Goal: Communication & Community: Answer question/provide support

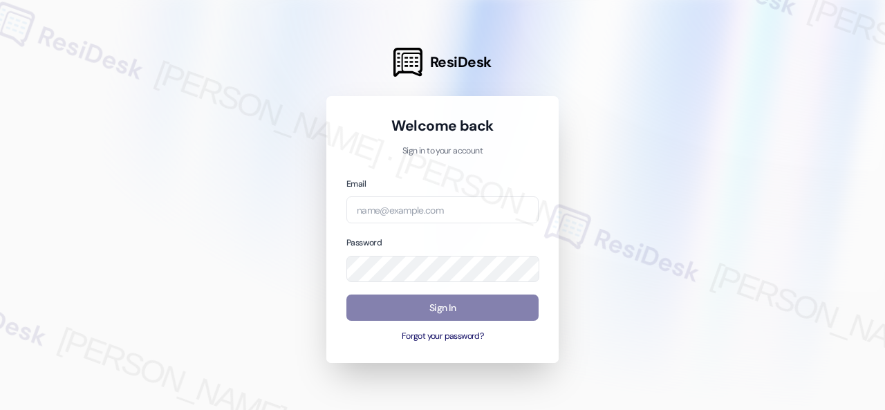
drag, startPoint x: 651, startPoint y: 169, endPoint x: 614, endPoint y: 188, distance: 42.0
click at [651, 169] on div at bounding box center [442, 205] width 885 height 410
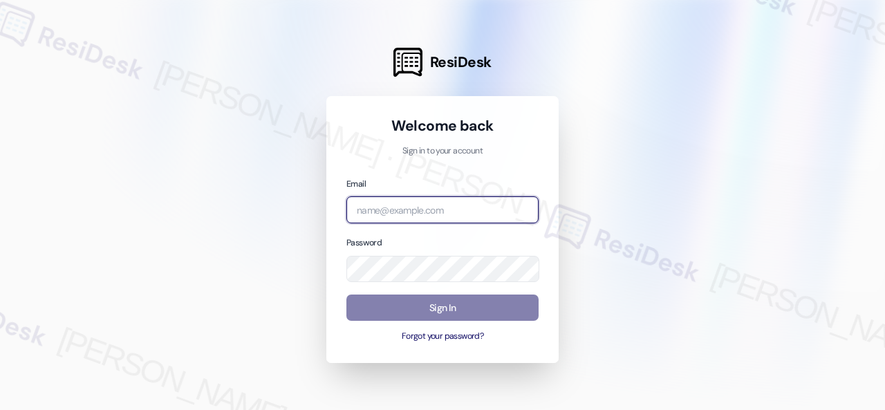
click at [441, 209] on input "email" at bounding box center [442, 209] width 192 height 27
paste input "[EMAIL_ADDRESS][PERSON_NAME][PERSON_NAME][PERSON_NAME][DOMAIN_NAME]"
type input "[EMAIL_ADDRESS][PERSON_NAME][PERSON_NAME][PERSON_NAME][DOMAIN_NAME]"
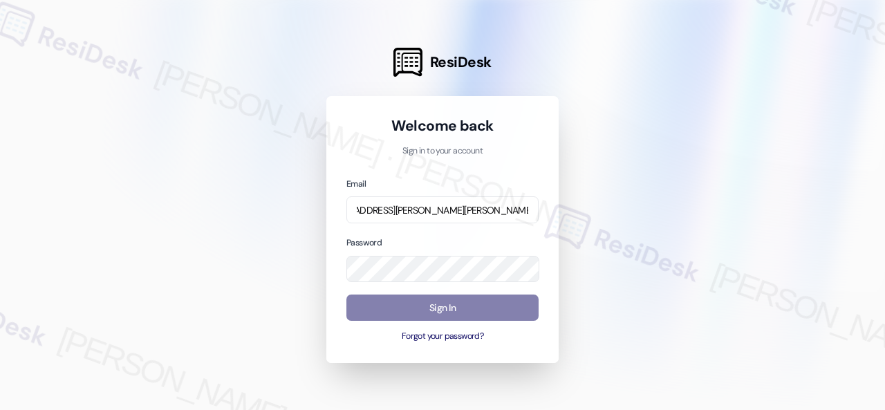
scroll to position [0, 0]
click at [626, 240] on div at bounding box center [442, 205] width 885 height 410
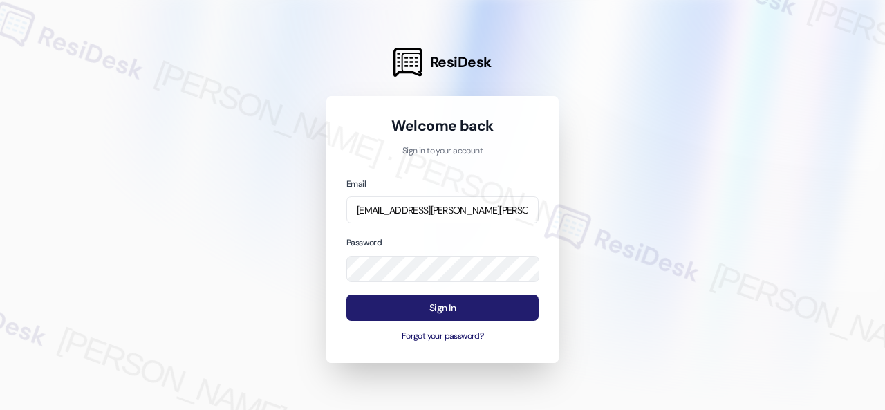
click at [452, 303] on button "Sign In" at bounding box center [442, 307] width 192 height 27
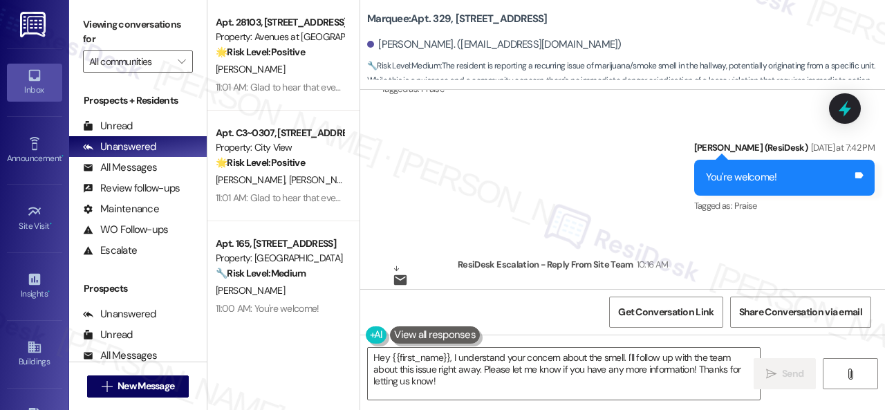
scroll to position [9355, 0]
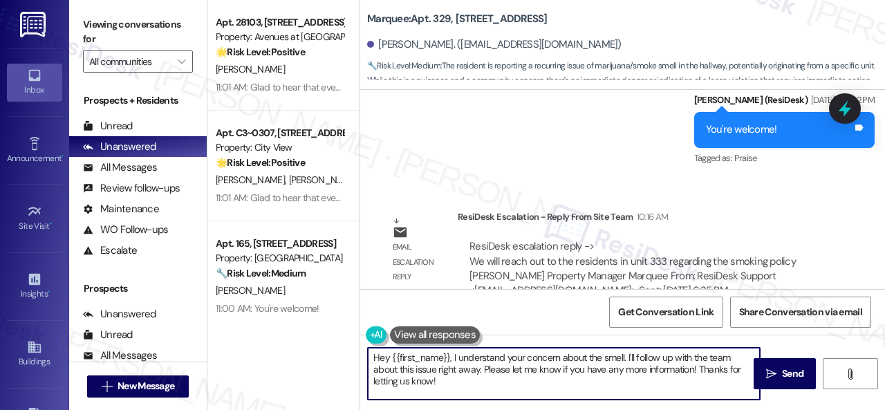
drag, startPoint x: 446, startPoint y: 391, endPoint x: 311, endPoint y: 353, distance: 139.9
click at [311, 353] on div "Apt. [STREET_ADDRESS] Property: Avenues at [GEOGRAPHIC_DATA] 🌟 Risk Level: Posi…" at bounding box center [545, 205] width 677 height 410
paste textarea ", I have an update on your concern. The site team stated that they will reach o…"
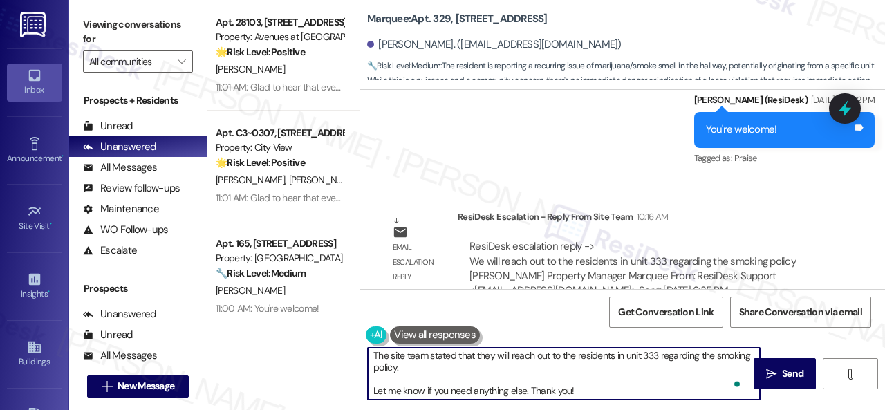
scroll to position [39, 0]
type textarea "Hey, I have an update on your concern. The site team stated that they will reac…"
click at [767, 372] on icon "" at bounding box center [771, 373] width 10 height 11
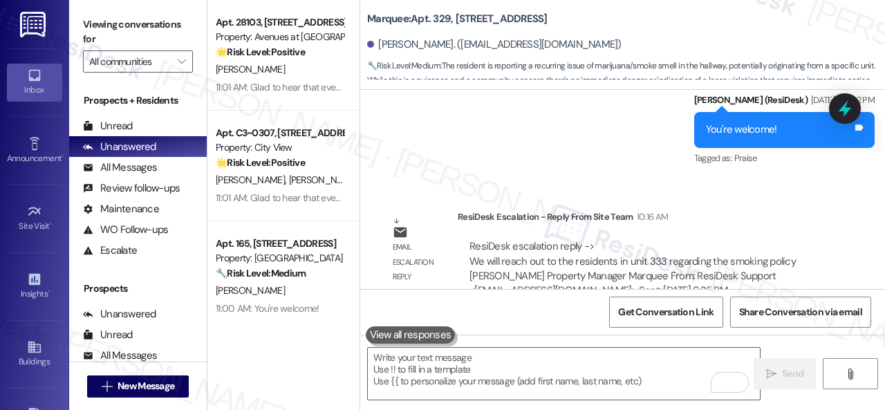
scroll to position [0, 0]
